Goal: Task Accomplishment & Management: Manage account settings

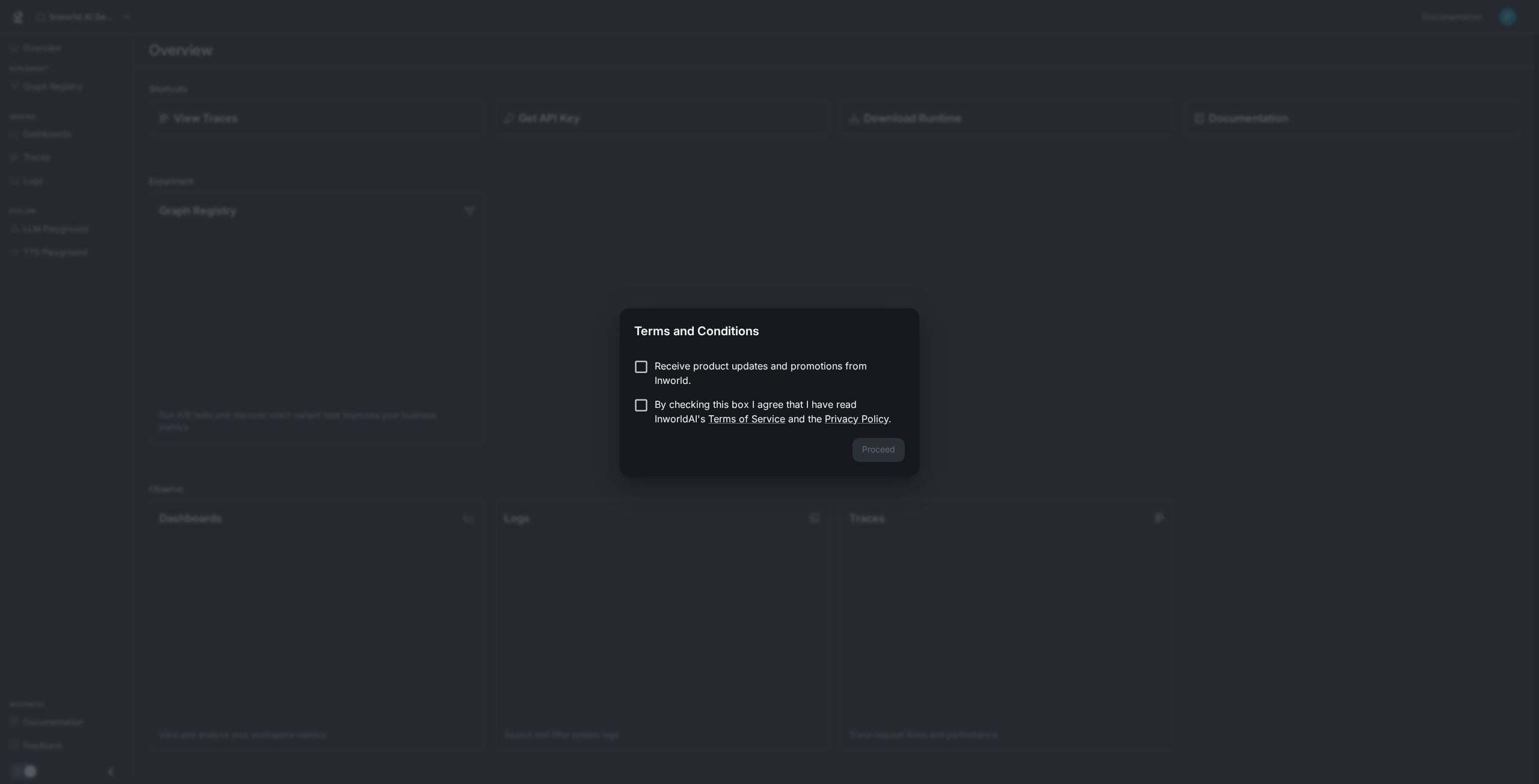
click at [705, 373] on p "Receive product updates and promotions from Inworld." at bounding box center [775, 373] width 240 height 29
click at [689, 398] on p "By checking this box I agree that I have read InworldAI's Terms of Service and …" at bounding box center [775, 412] width 240 height 29
click at [855, 440] on button "Proceed" at bounding box center [878, 450] width 53 height 24
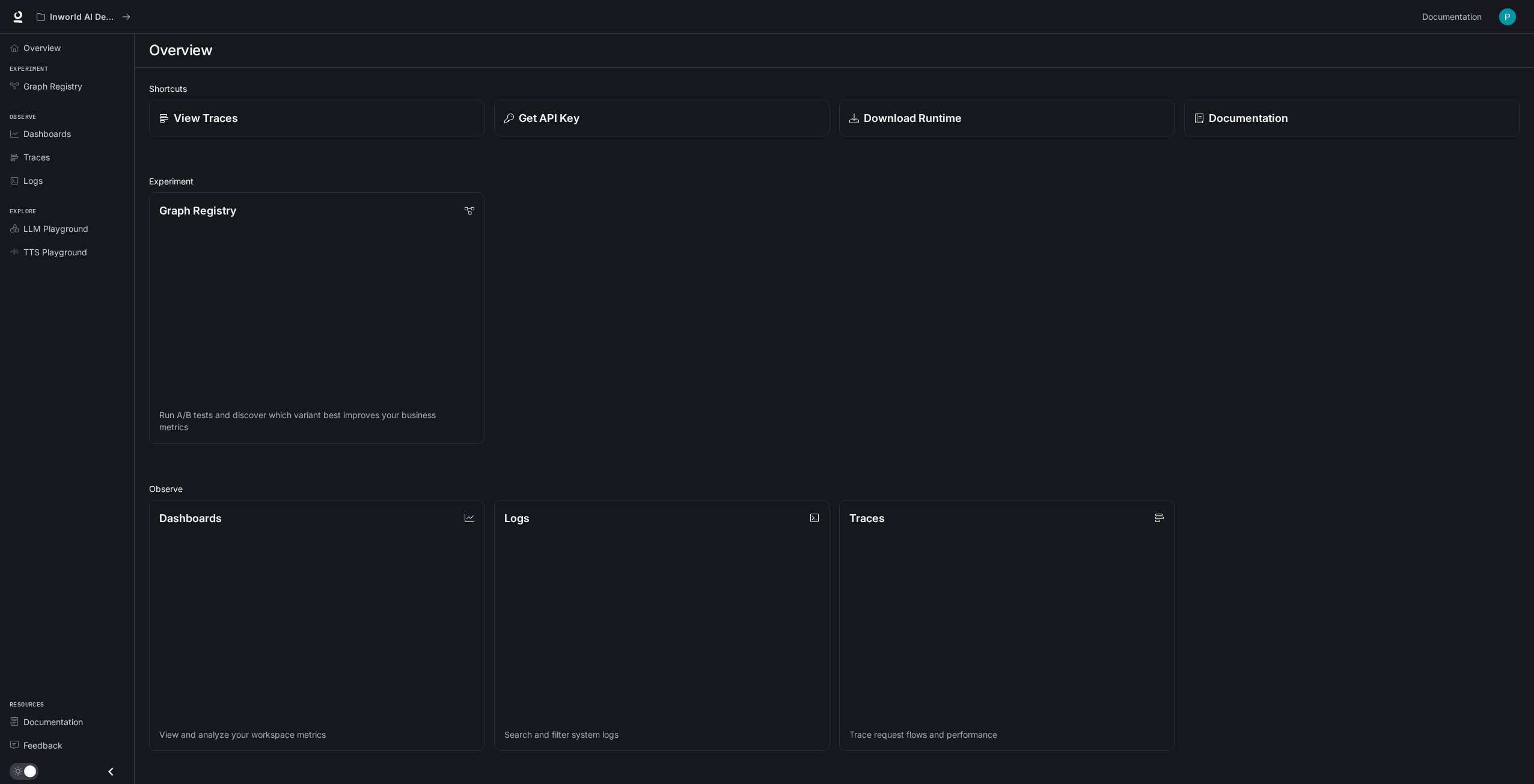
click at [1498, 16] on button "button" at bounding box center [1507, 16] width 24 height 24
click at [1396, 86] on span "Billing" at bounding box center [1432, 89] width 155 height 12
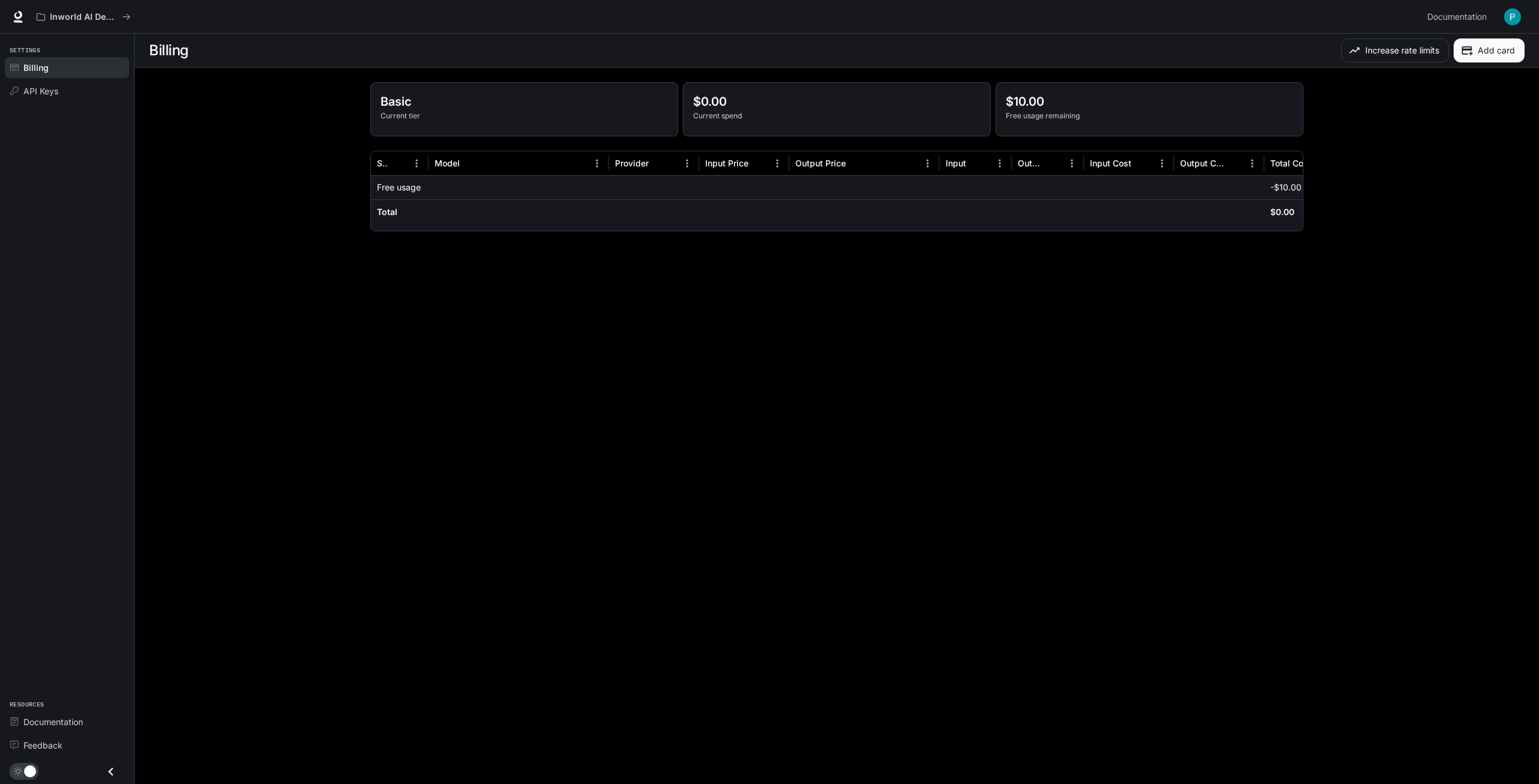
click at [1512, 18] on img "button" at bounding box center [1512, 16] width 17 height 17
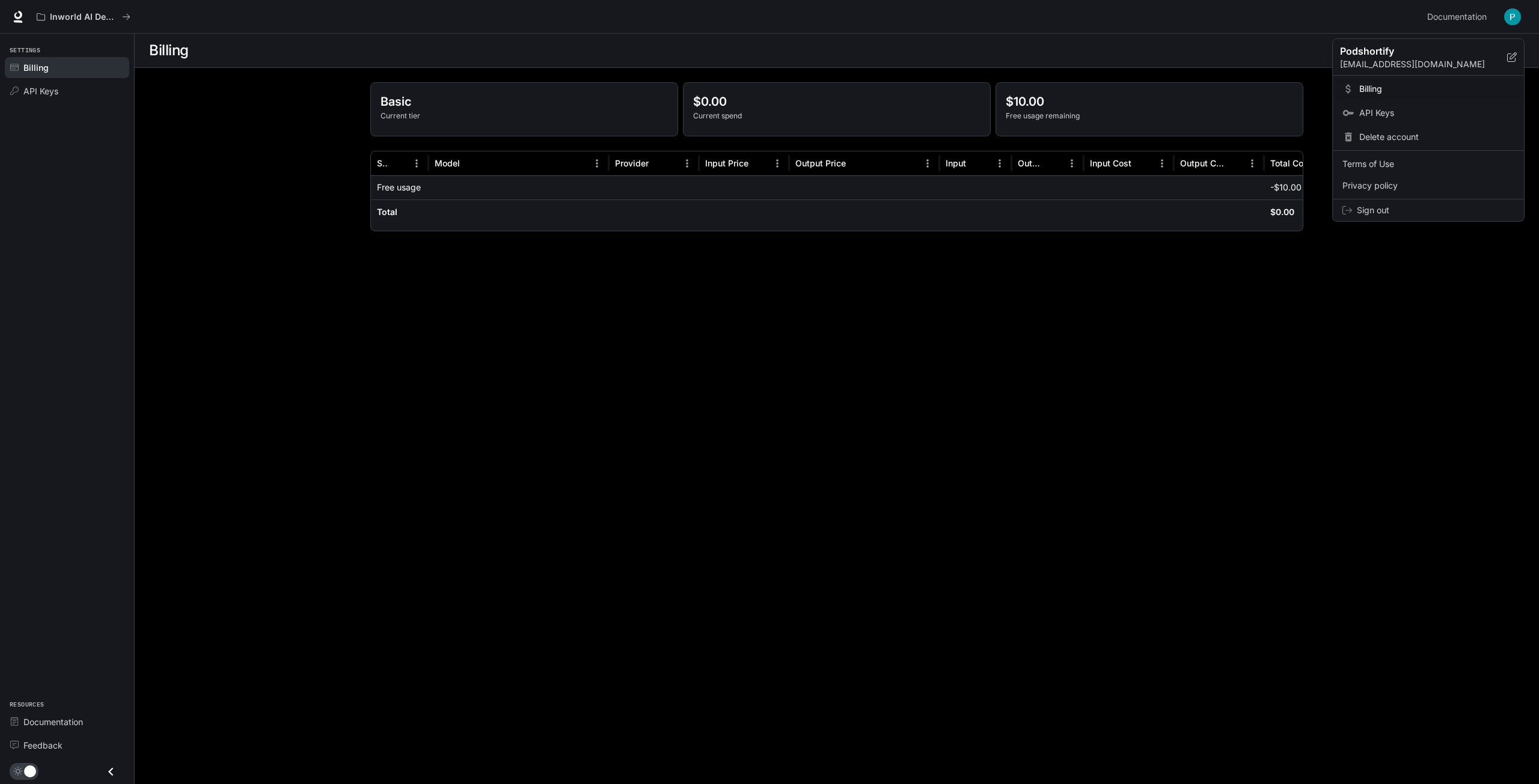
drag, startPoint x: 1417, startPoint y: 324, endPoint x: 1426, endPoint y: 319, distance: 10.3
click at [1418, 324] on div at bounding box center [769, 392] width 1539 height 784
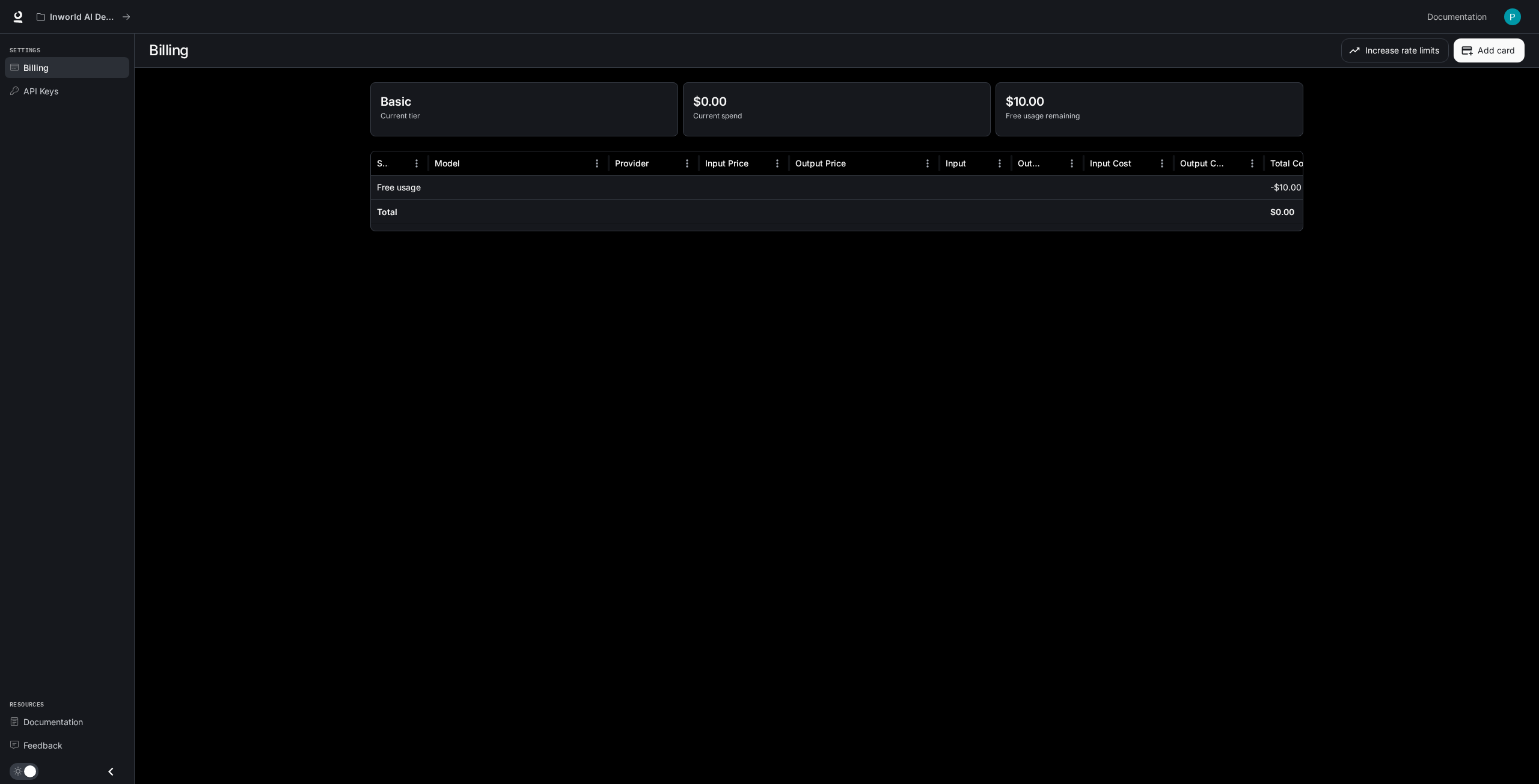
click at [1513, 18] on img "button" at bounding box center [1512, 16] width 17 height 17
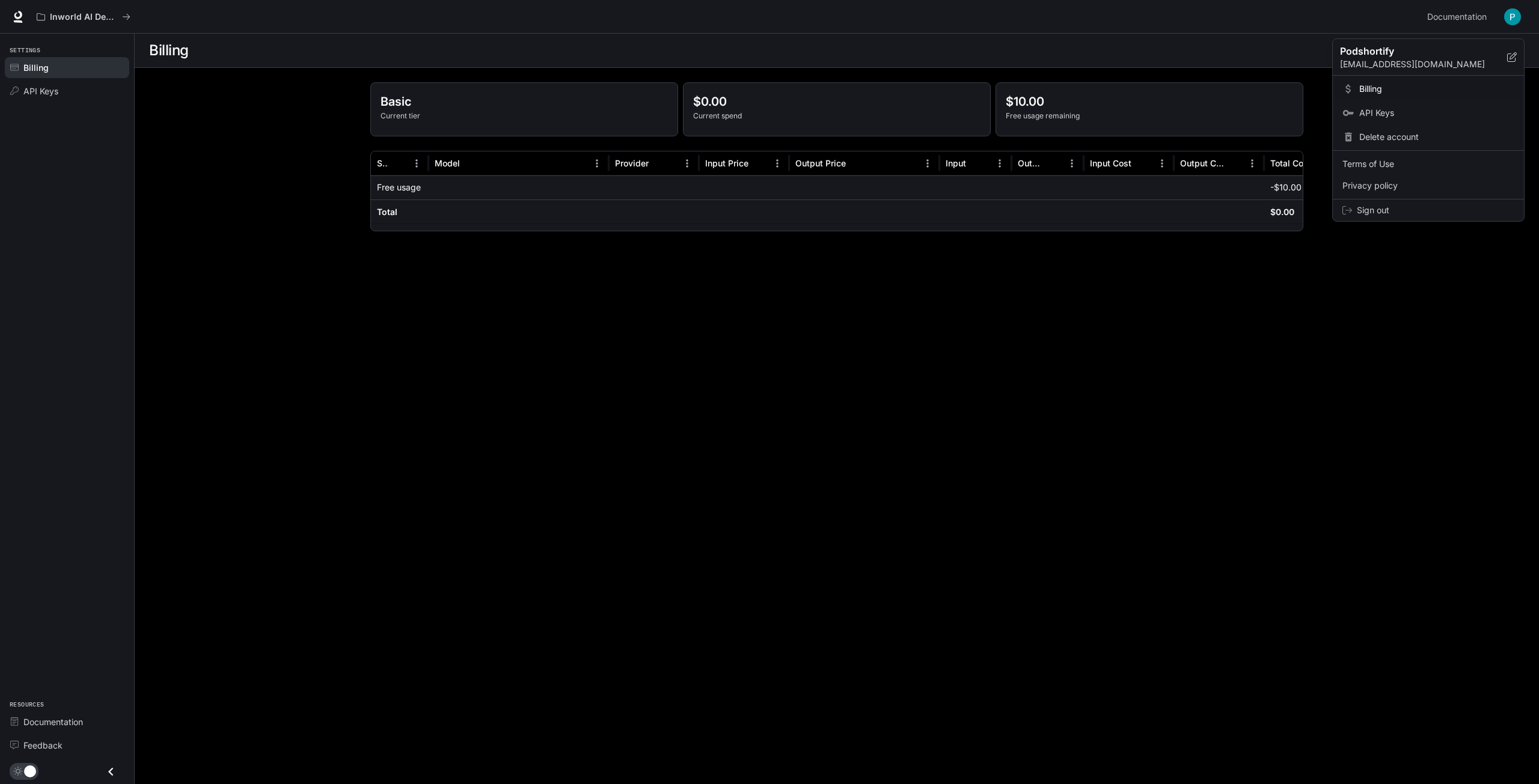
click at [1388, 109] on span "API Keys" at bounding box center [1437, 113] width 155 height 12
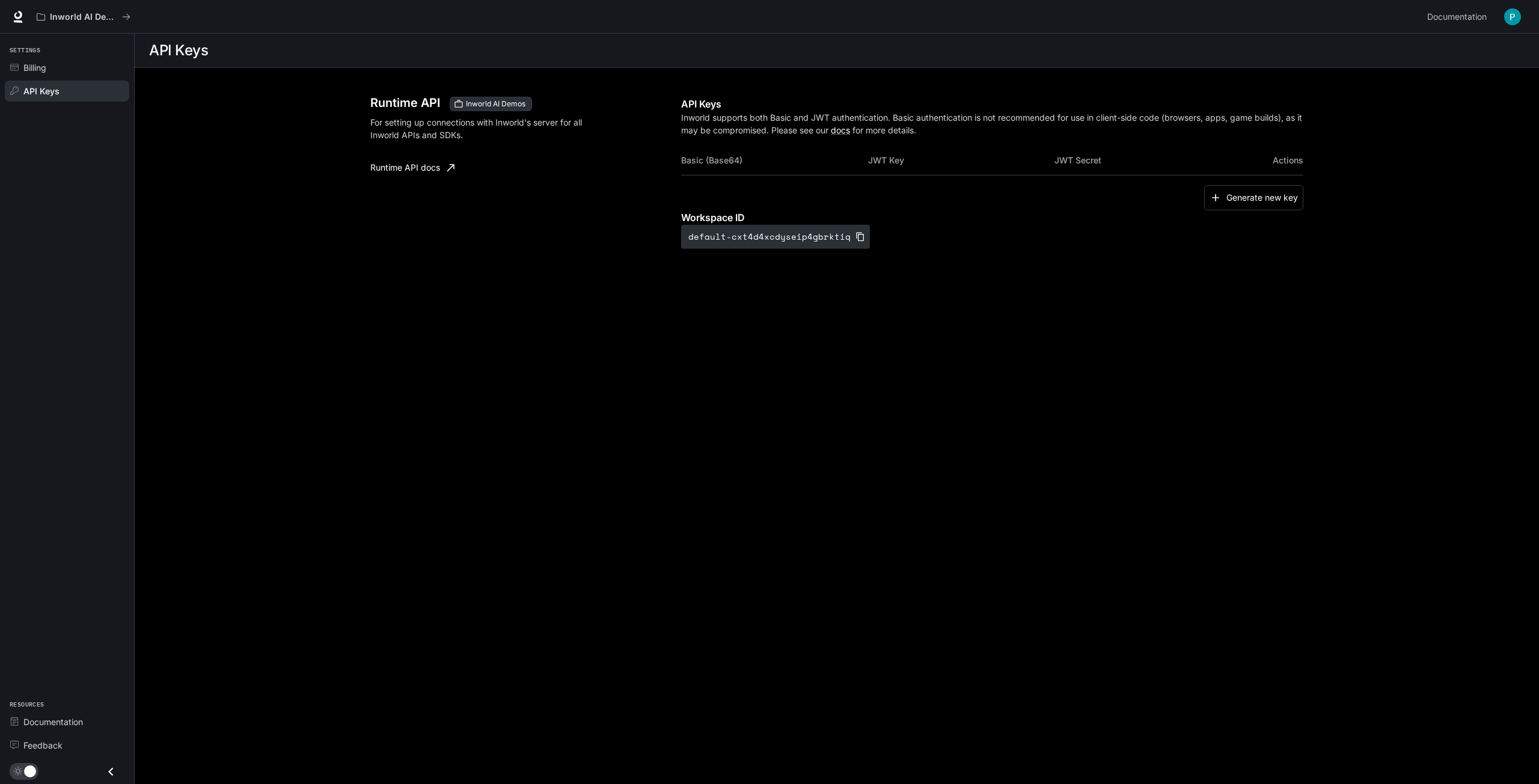
click at [1510, 18] on img "button" at bounding box center [1512, 16] width 17 height 17
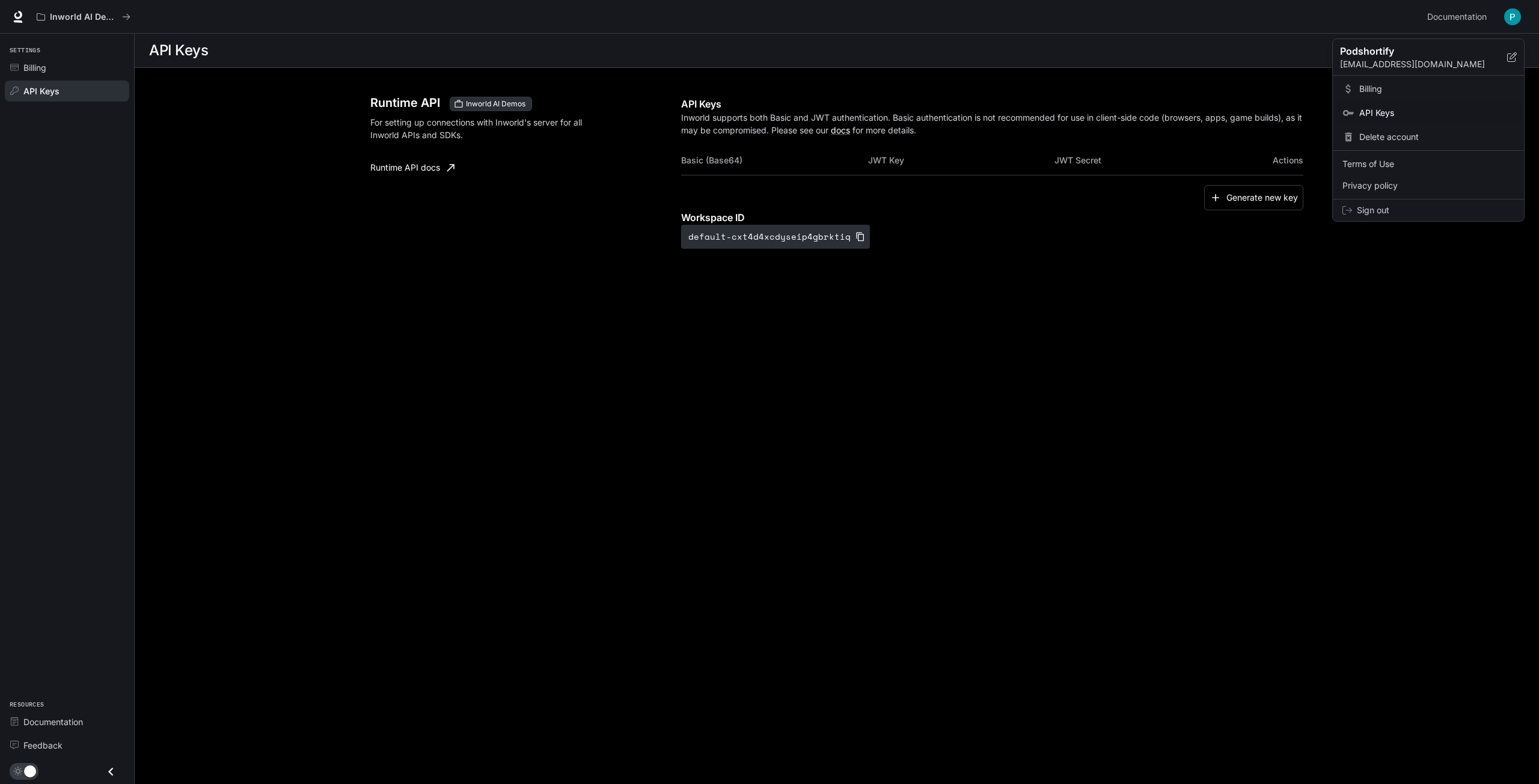
click at [1360, 204] on span "Sign out" at bounding box center [1435, 210] width 158 height 12
